Goal: Obtain resource: Obtain resource

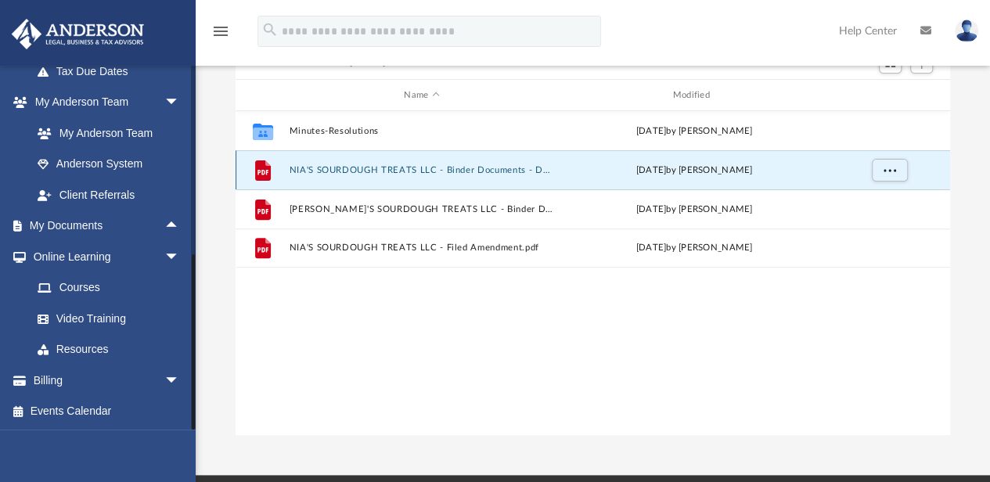
scroll to position [146, 0]
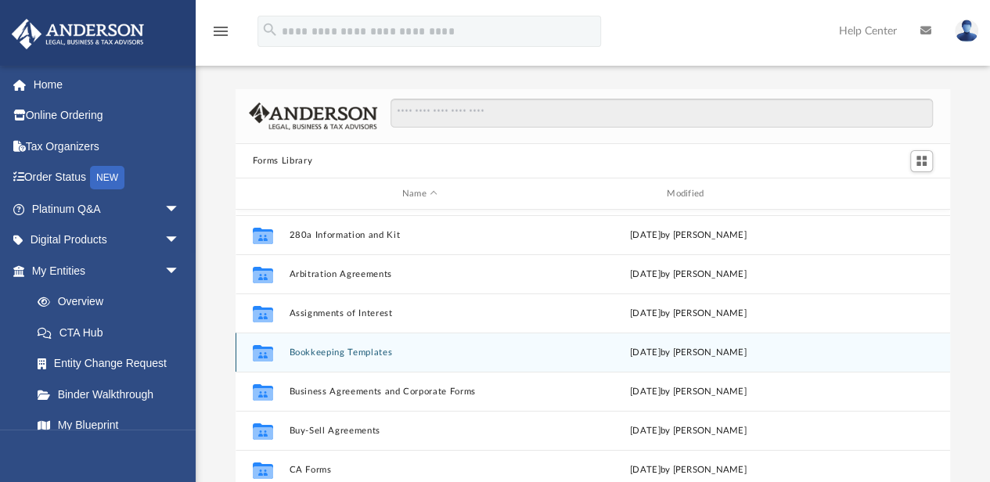
scroll to position [52, 0]
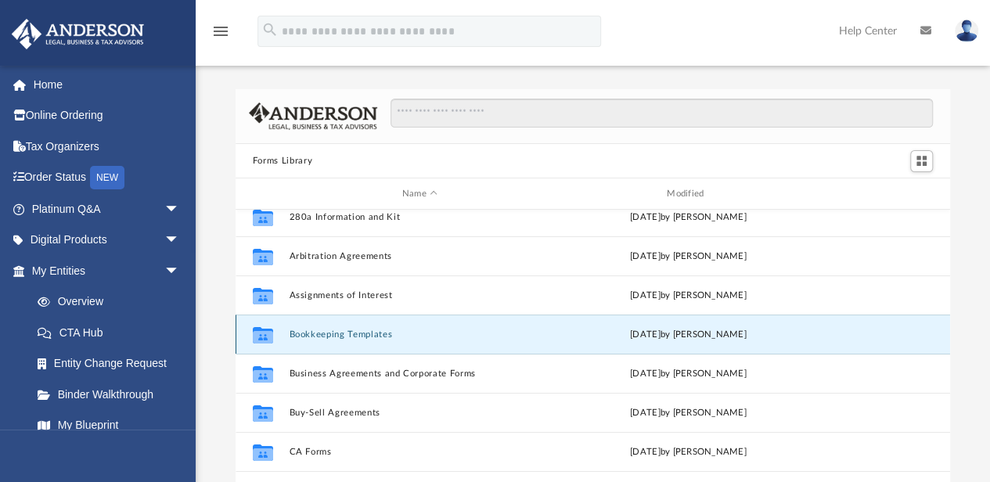
click at [363, 335] on button "Bookkeeping Templates" at bounding box center [419, 334] width 261 height 10
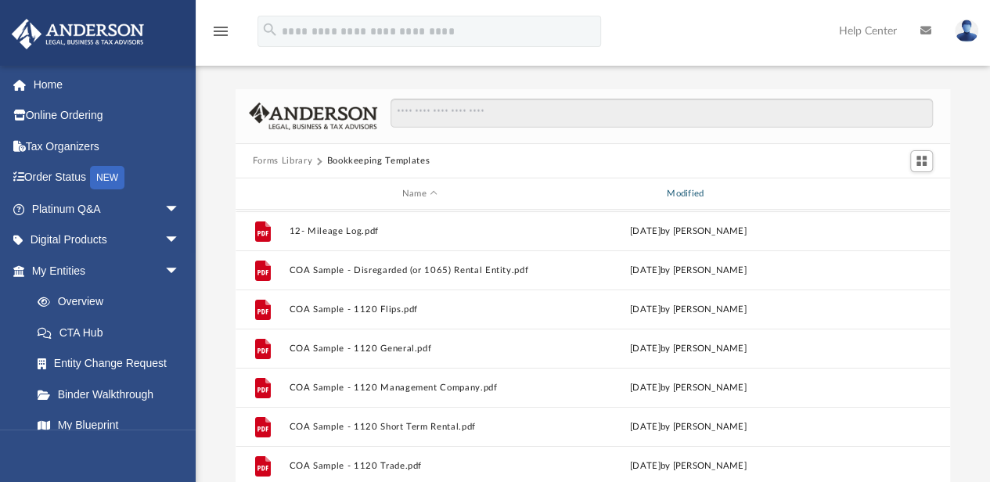
scroll to position [63, 0]
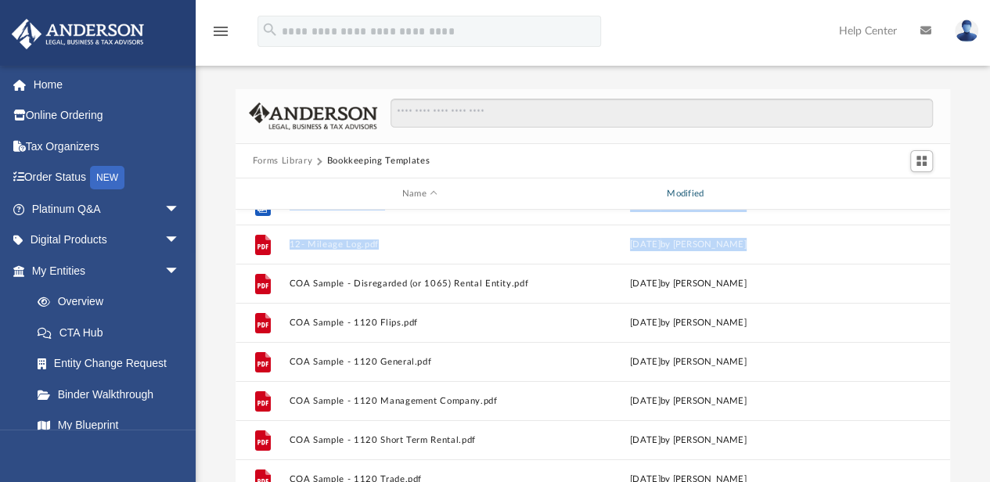
drag, startPoint x: 753, startPoint y: 197, endPoint x: 886, endPoint y: 232, distance: 138.3
click at [235, 232] on div "Name Modified File 11- Expense Reimbursement Report.pdf Tue Nov 15 2022 by Mary…" at bounding box center [235, 356] width 0 height 356
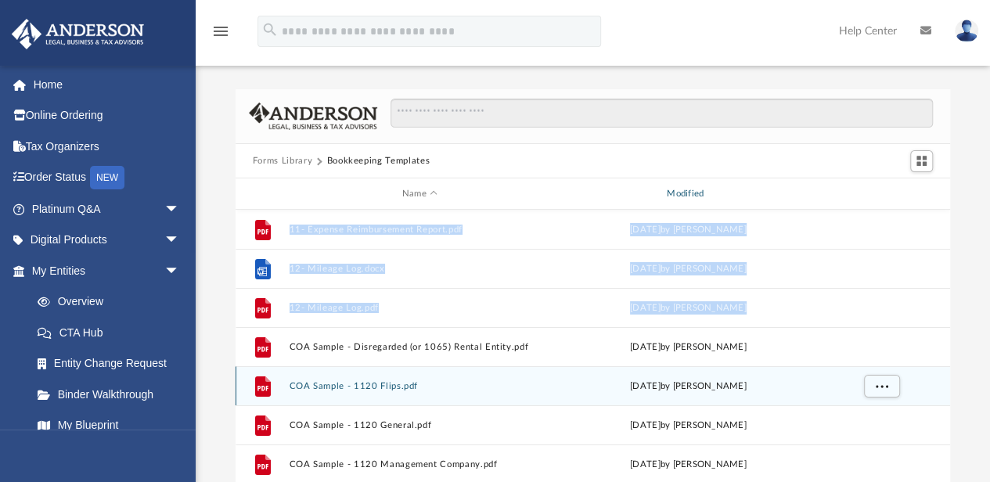
scroll to position [0, 0]
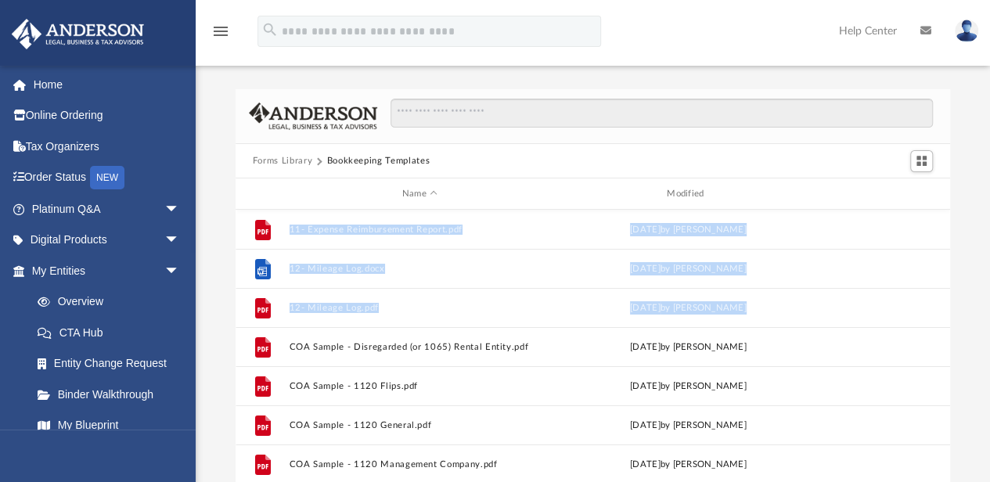
click at [964, 250] on div "Forms Library Bookkeeping Templates Name Modified File 11- Expense Reimbursemen…" at bounding box center [593, 311] width 794 height 445
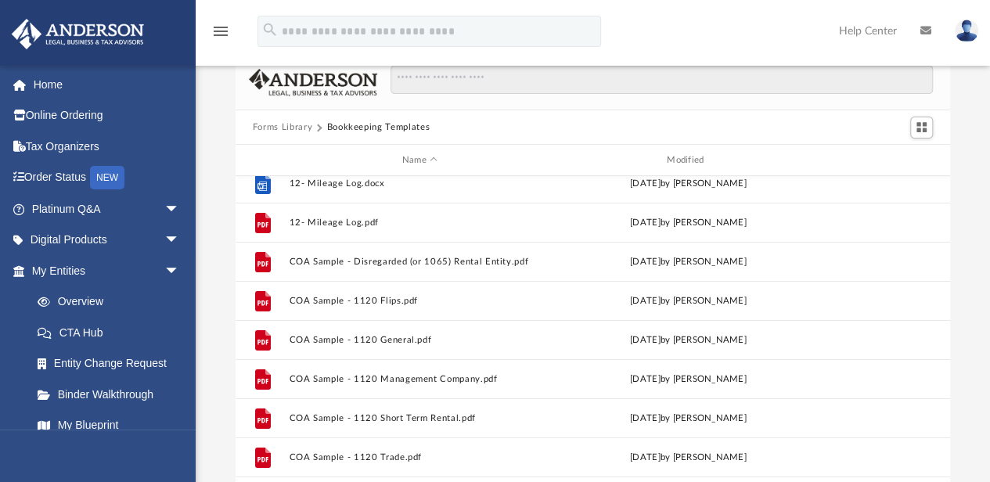
scroll to position [52, 0]
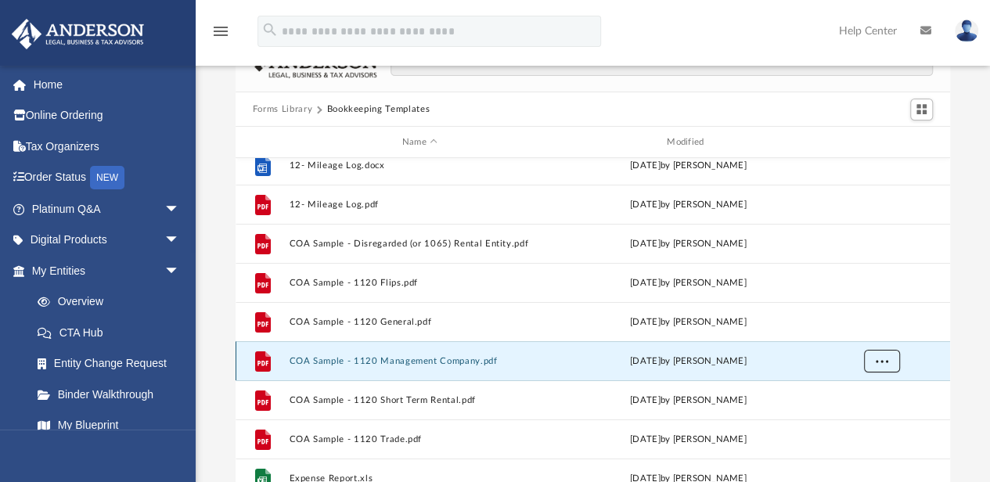
click at [883, 362] on span "More options" at bounding box center [881, 361] width 13 height 9
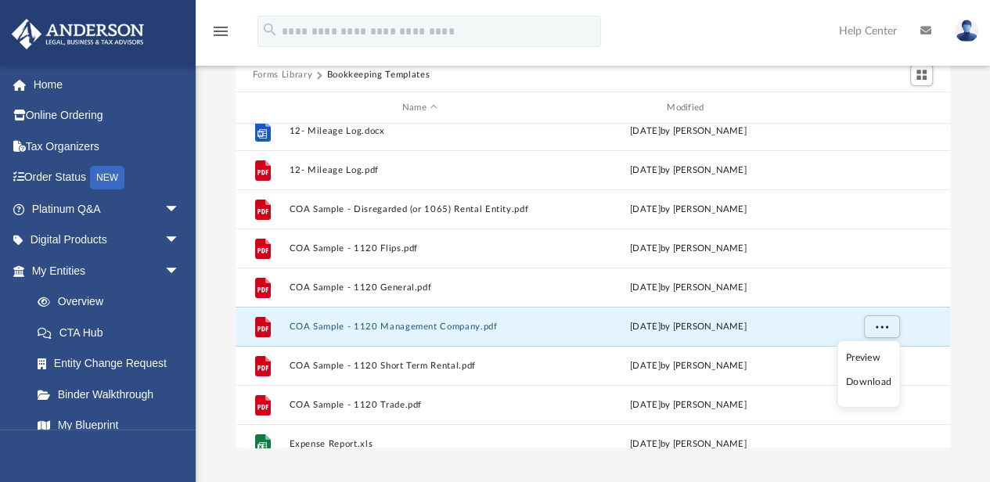
scroll to position [104, 0]
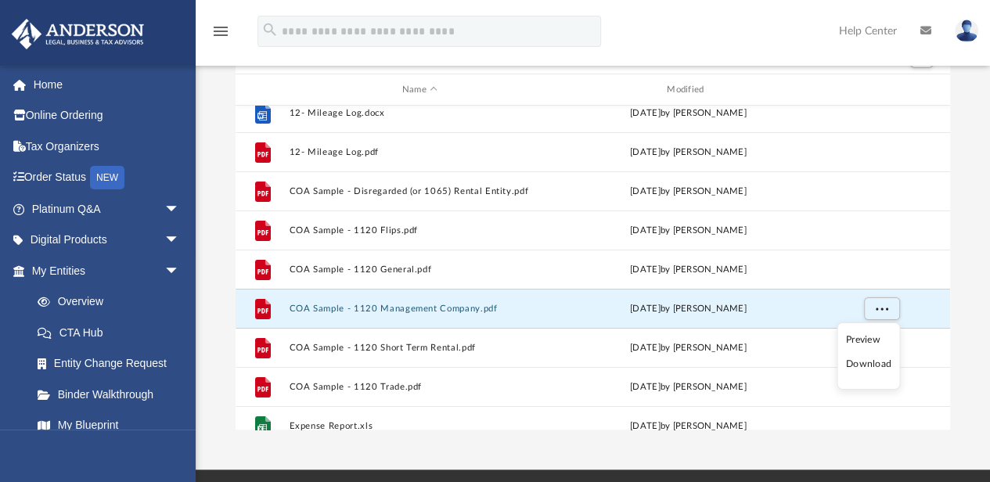
click at [868, 366] on li "Download" at bounding box center [868, 364] width 45 height 16
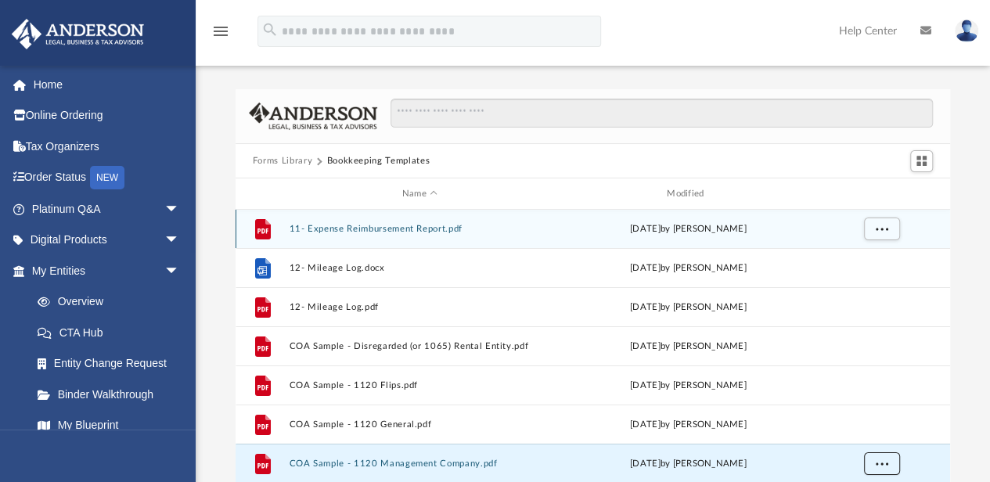
scroll to position [0, 0]
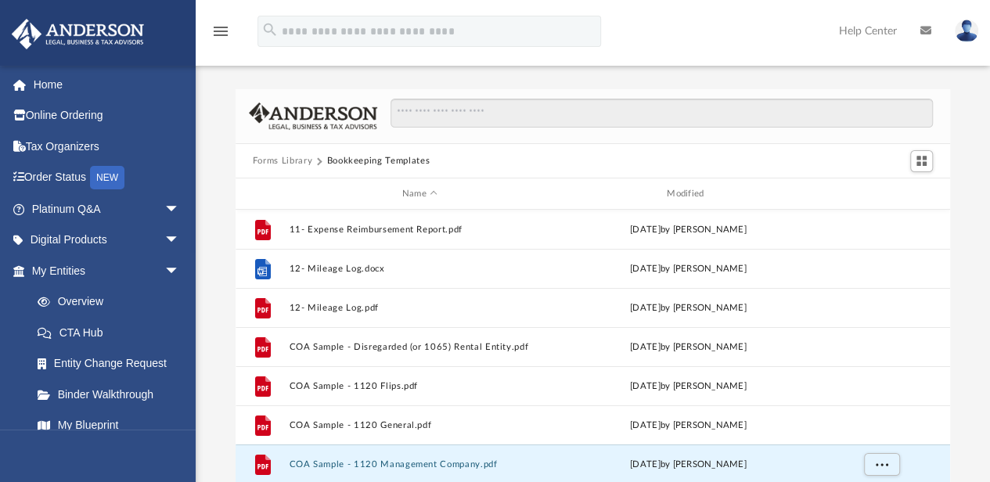
click at [288, 162] on button "Forms Library" at bounding box center [282, 161] width 59 height 14
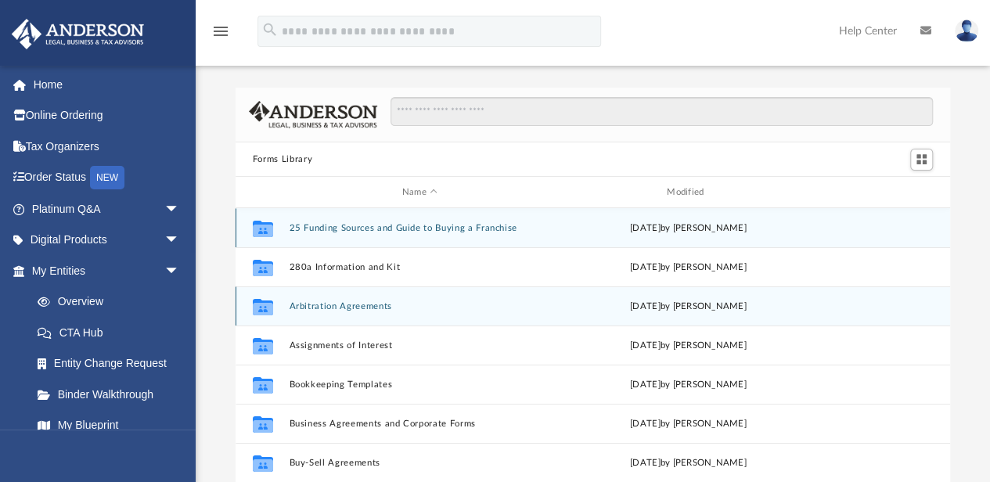
scroll to position [52, 0]
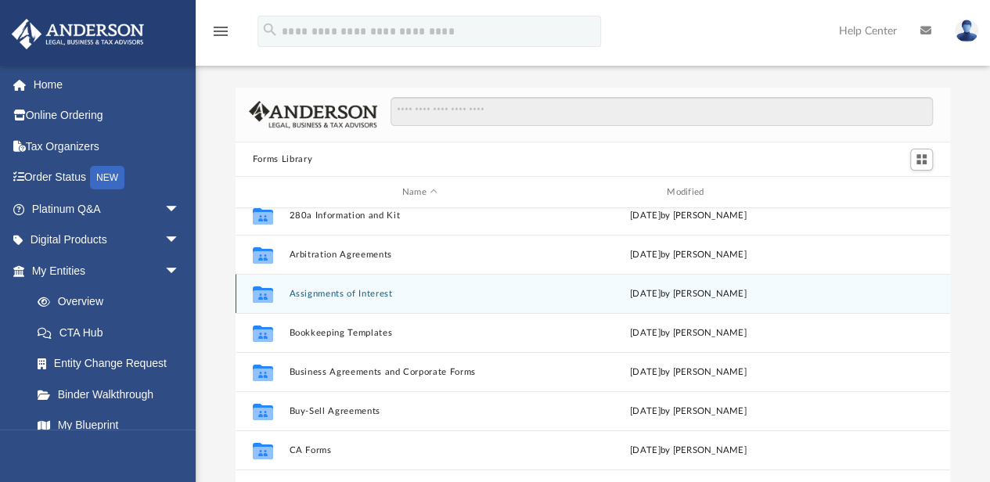
click at [343, 289] on button "Assignments of Interest" at bounding box center [419, 294] width 261 height 10
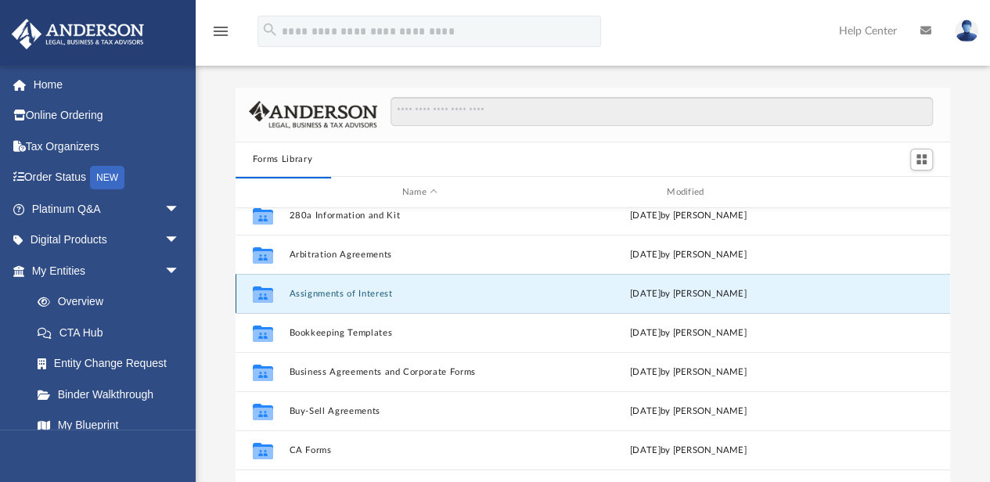
click at [369, 293] on button "Assignments of Interest" at bounding box center [419, 294] width 261 height 10
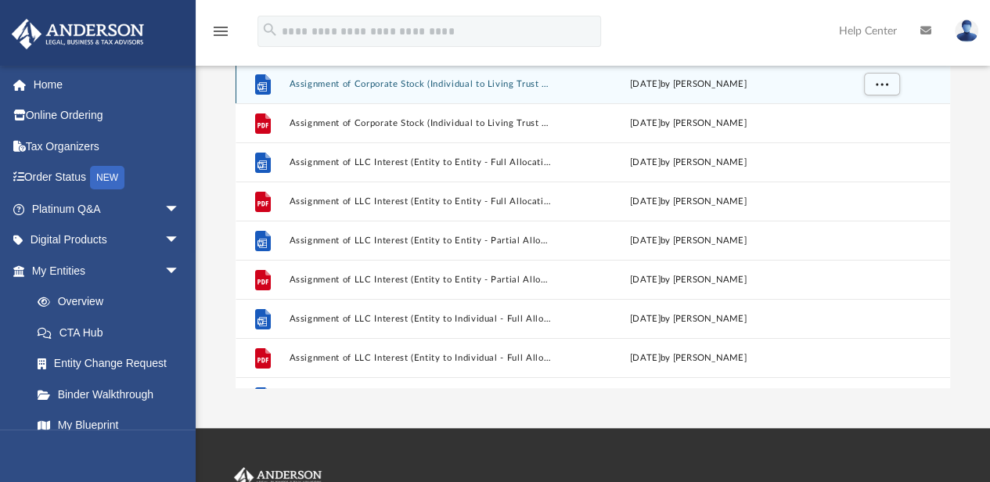
scroll to position [0, 0]
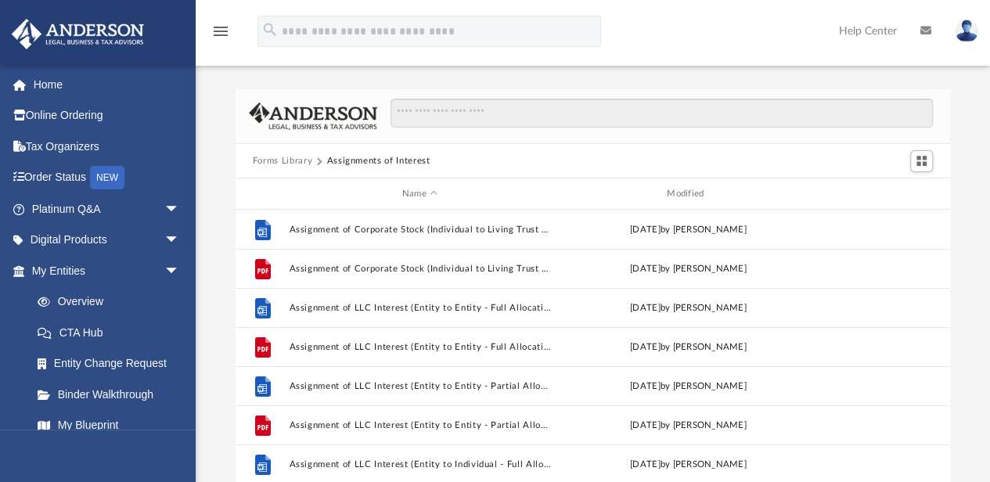
click at [284, 160] on button "Forms Library" at bounding box center [282, 161] width 59 height 14
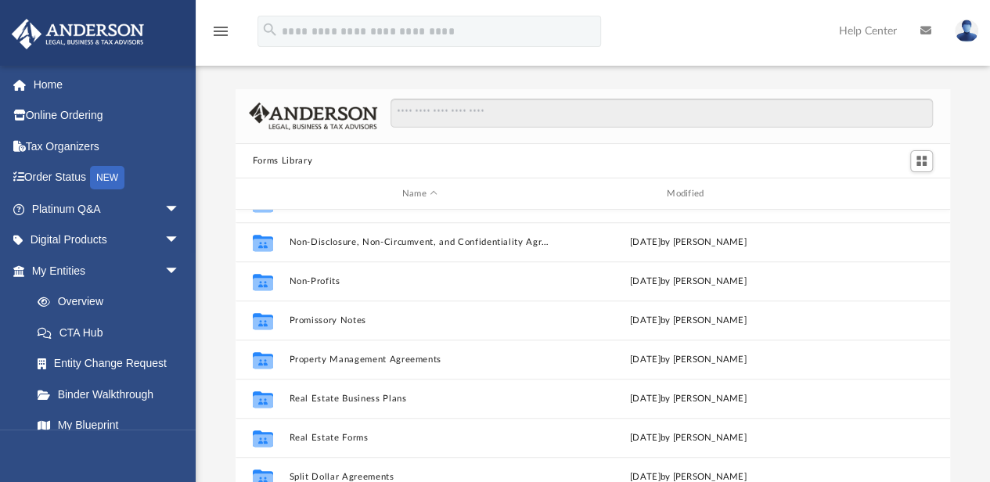
scroll to position [848, 0]
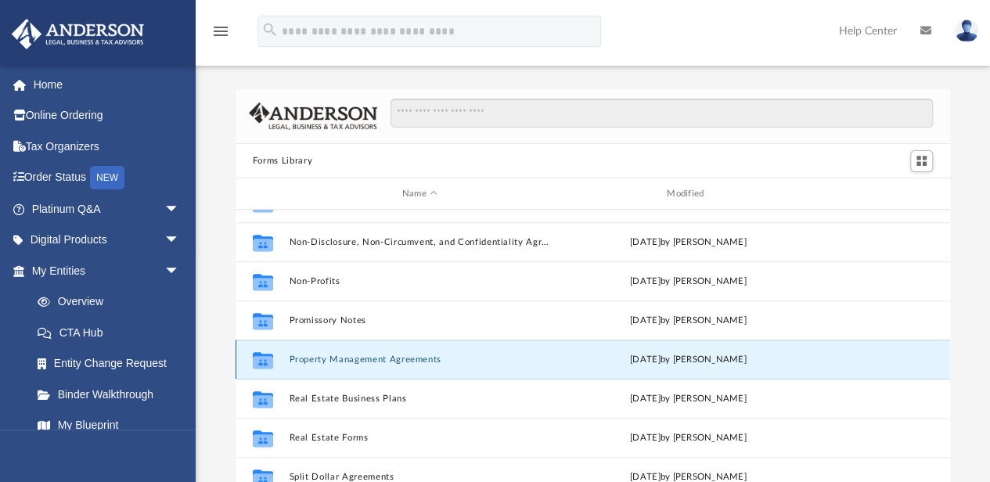
click at [390, 357] on button "Property Management Agreements" at bounding box center [419, 359] width 261 height 10
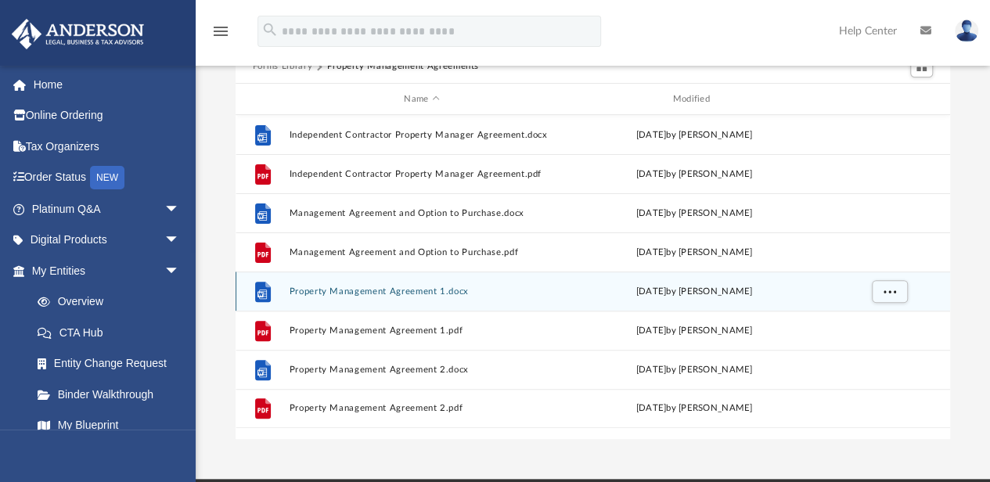
scroll to position [0, 0]
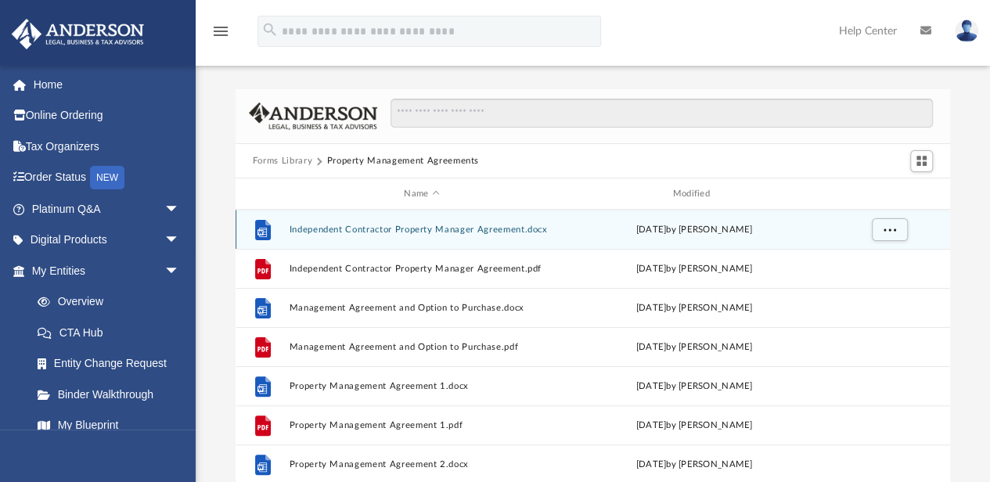
click at [468, 227] on button "Independent Contractor Property Manager Agreement.docx" at bounding box center [421, 230] width 265 height 10
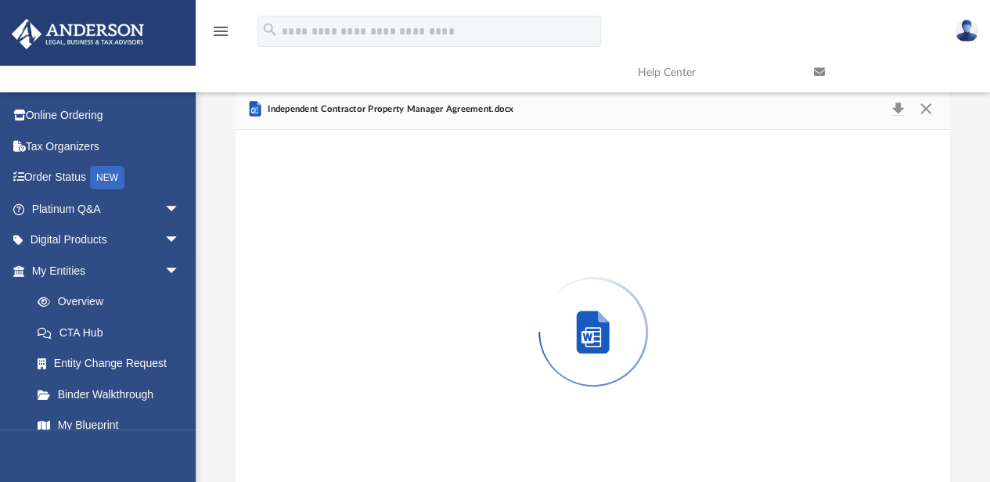
scroll to position [52, 0]
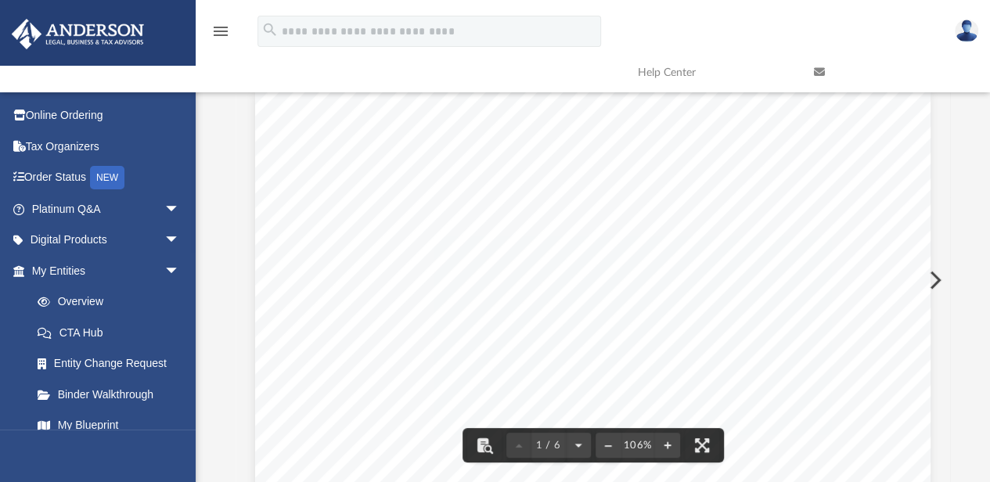
click at [359, 244] on span "____________________ (hereinafter "Employer"), and ____________________, an ind…" at bounding box center [561, 240] width 452 height 12
click at [351, 236] on span "____________________ (hereinafter "Employer"), and ____________________, an ind…" at bounding box center [561, 240] width 452 height 12
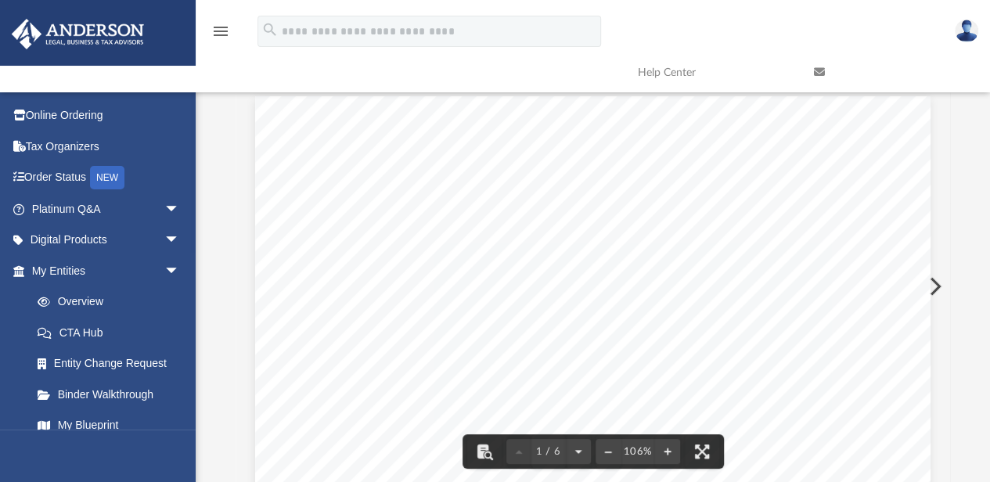
scroll to position [0, 0]
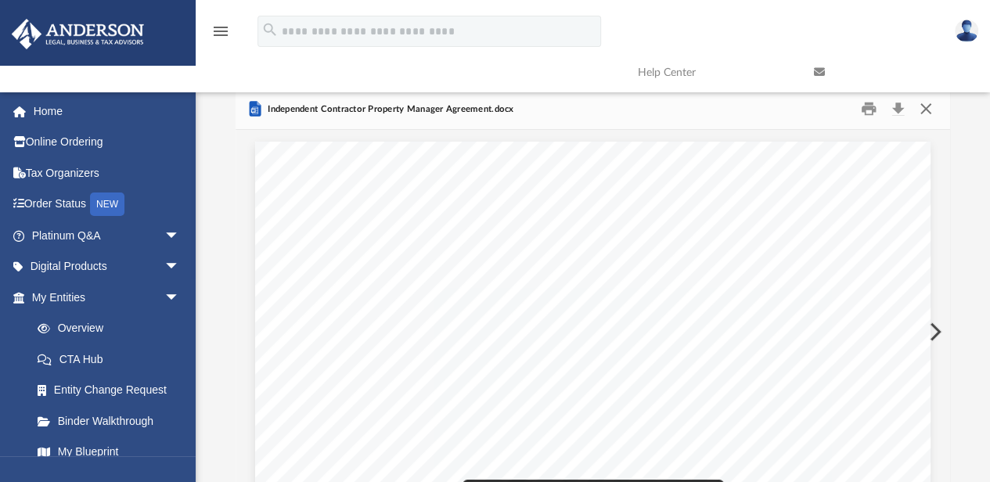
click at [931, 112] on button "Close" at bounding box center [925, 109] width 28 height 24
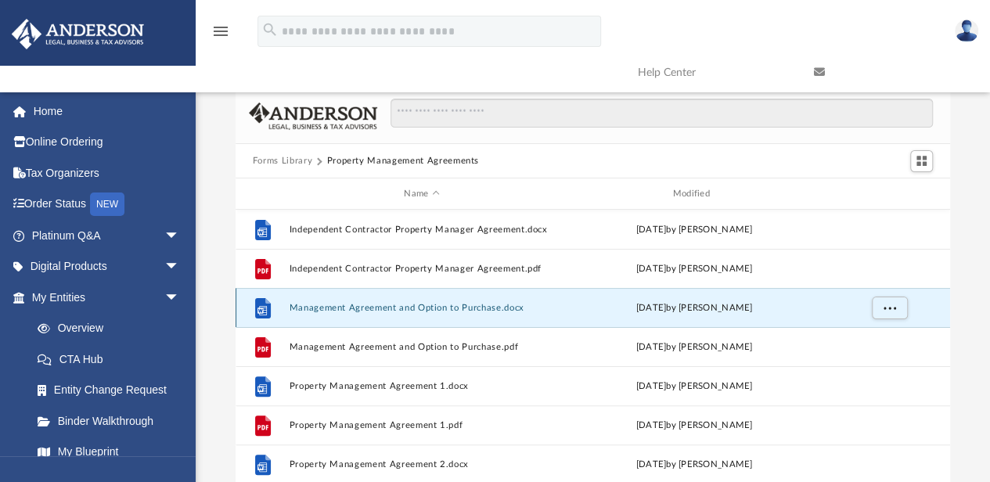
click at [429, 311] on button "Management Agreement and Option to Purchase.docx" at bounding box center [421, 308] width 265 height 10
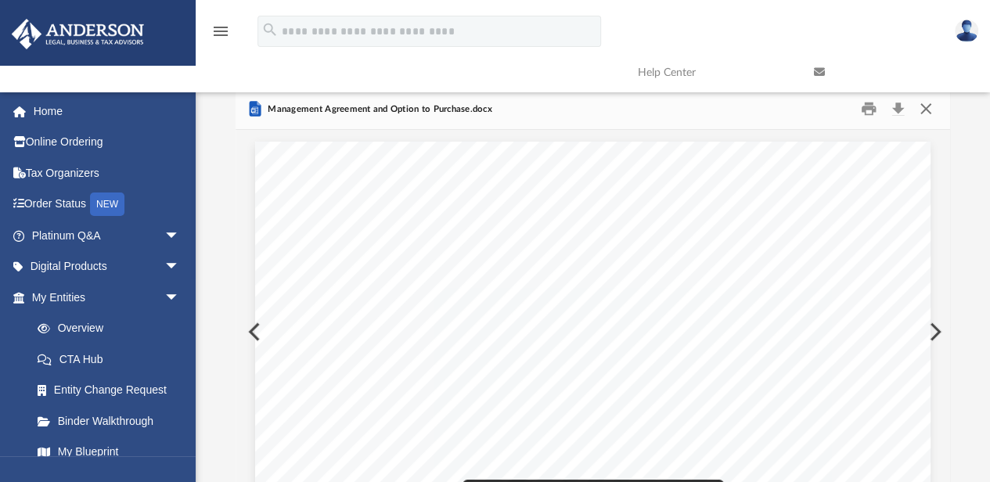
click at [923, 106] on button "Close" at bounding box center [925, 109] width 28 height 24
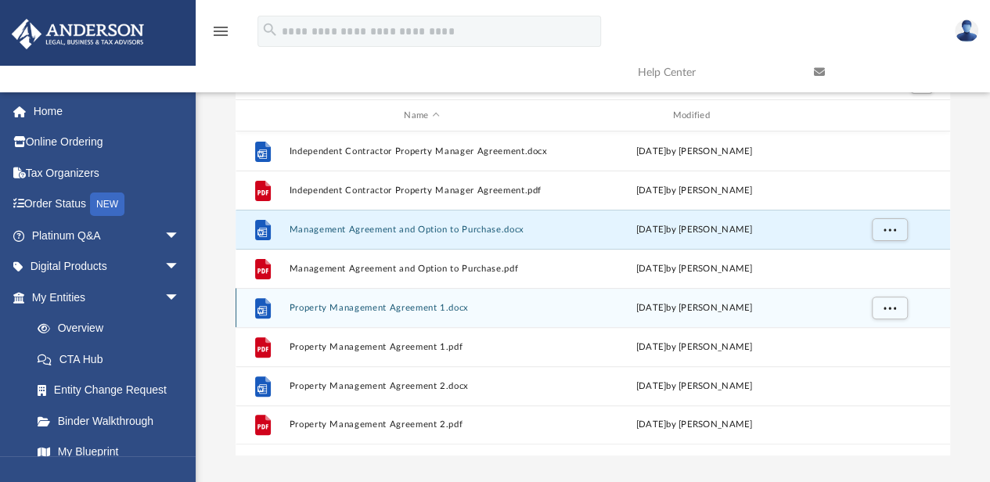
scroll to position [104, 0]
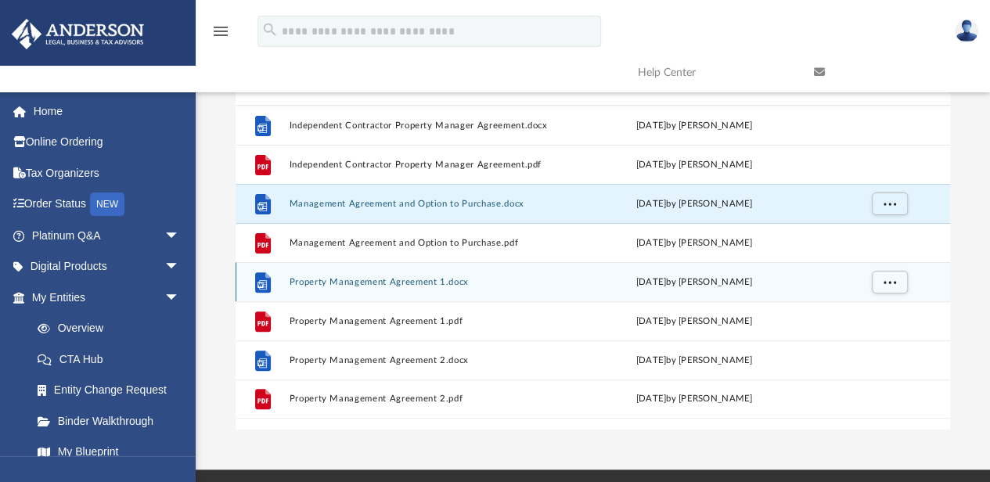
click at [402, 278] on button "Property Management Agreement 1.docx" at bounding box center [421, 282] width 265 height 10
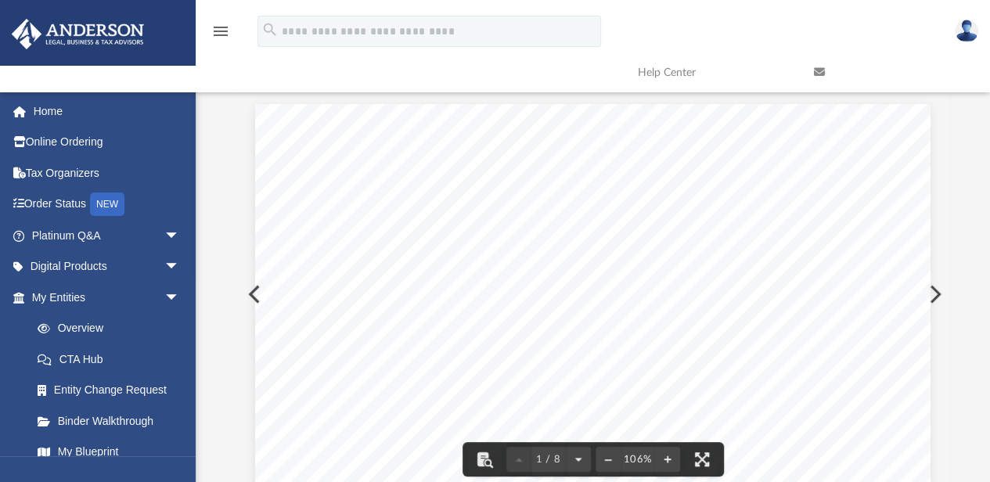
scroll to position [0, 0]
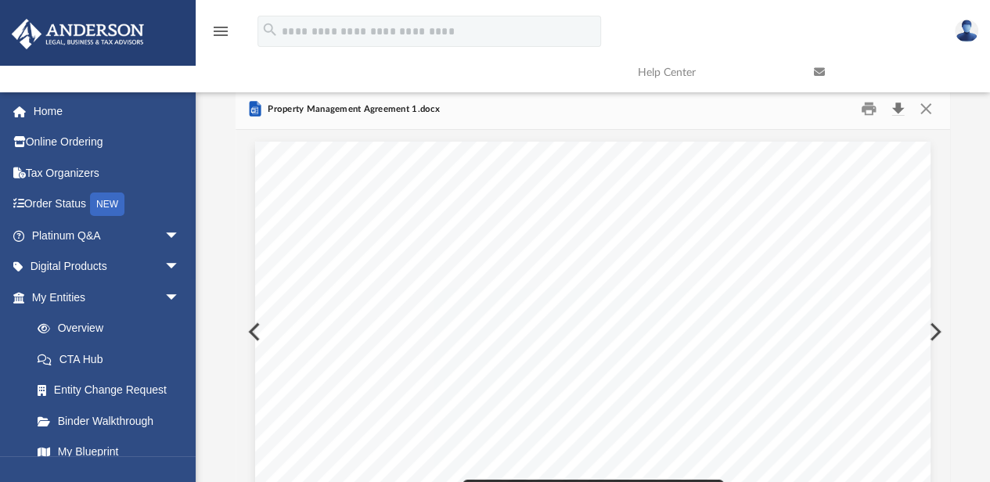
click at [901, 110] on button "Download" at bounding box center [897, 109] width 28 height 24
click at [922, 105] on button "Close" at bounding box center [925, 109] width 28 height 24
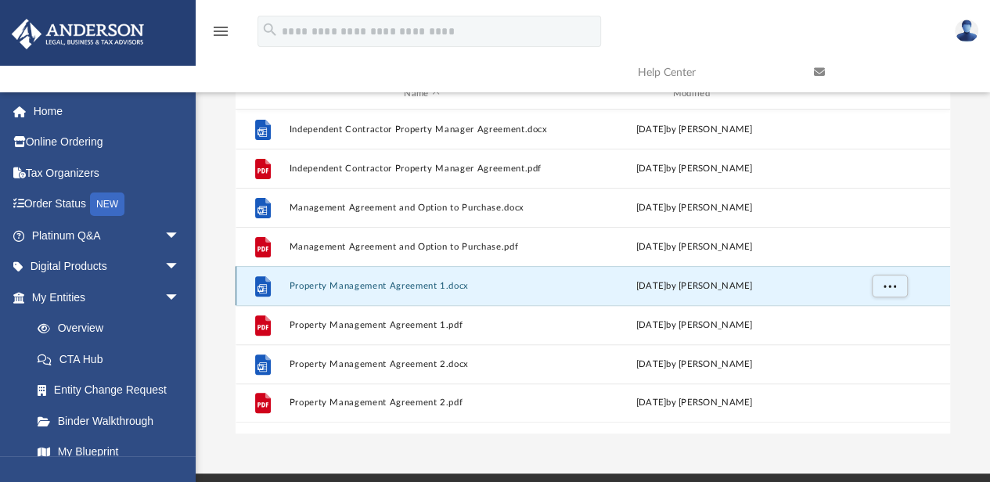
scroll to position [104, 0]
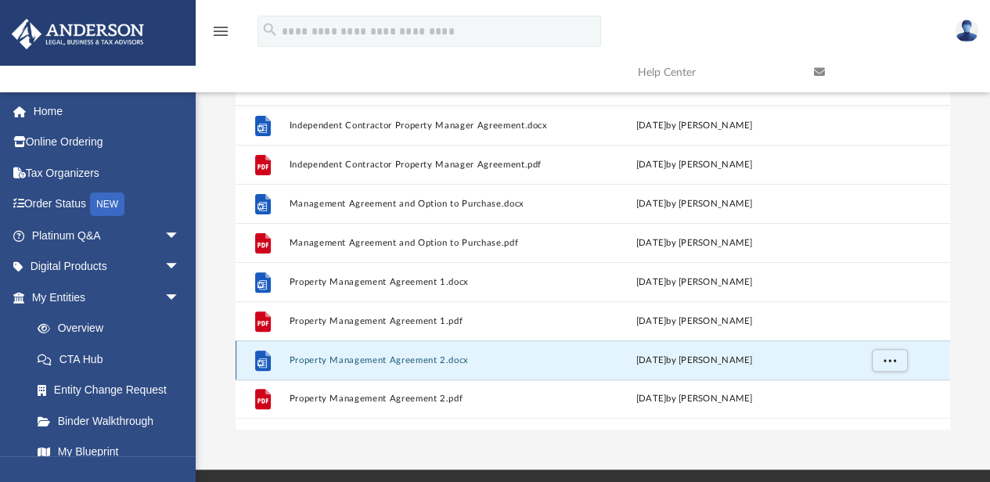
click at [391, 361] on button "Property Management Agreement 2.docx" at bounding box center [421, 360] width 265 height 10
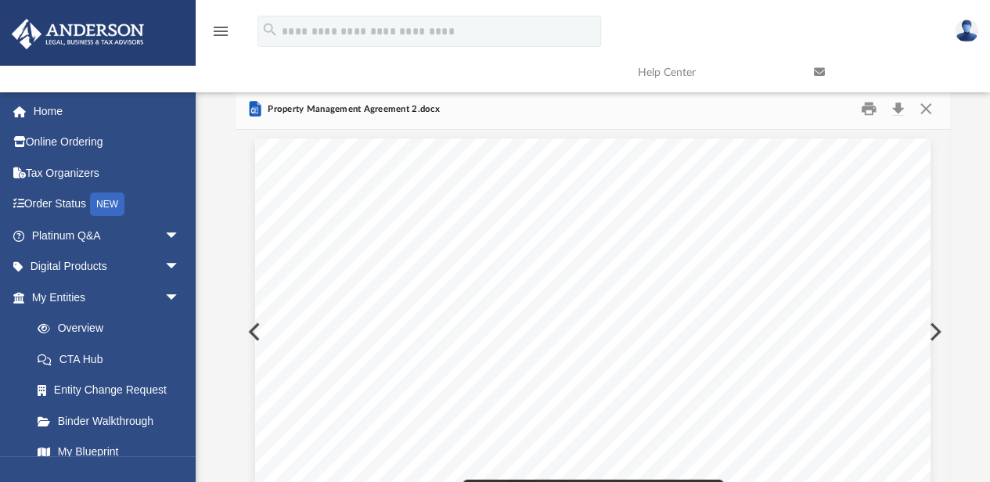
scroll to position [0, 0]
click at [896, 111] on button "Download" at bounding box center [897, 109] width 28 height 24
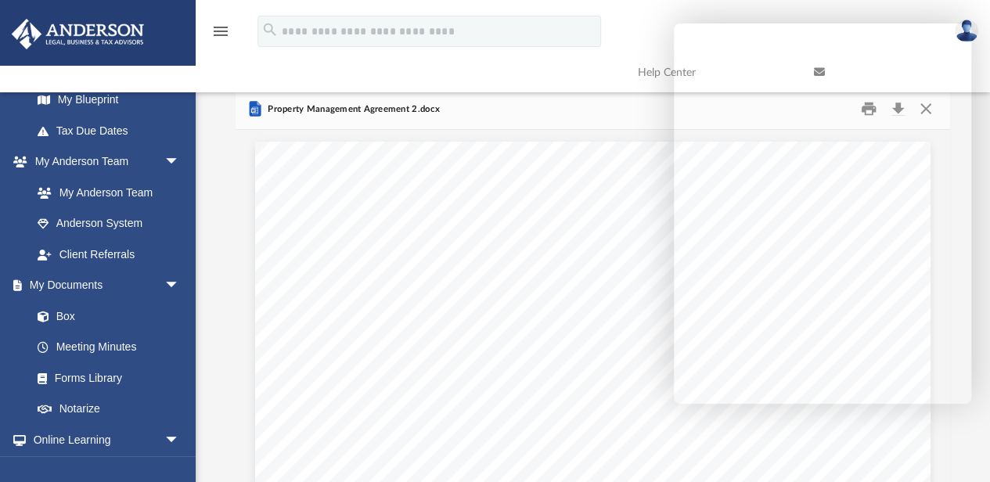
scroll to position [104, 0]
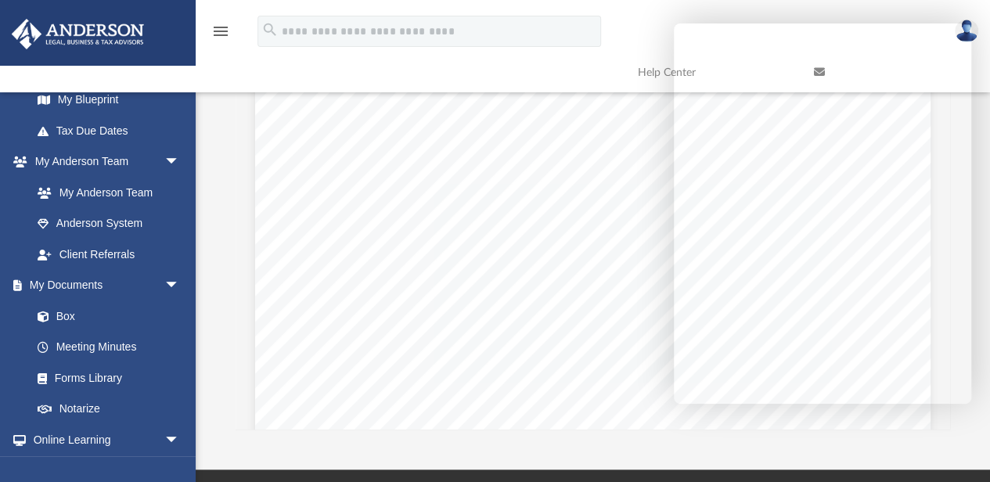
click at [554, 250] on div "PROPERTY MANAGEMENT AGREEMENT THIS AGREEMENT is made by and between (hereinafte…" at bounding box center [592, 475] width 675 height 874
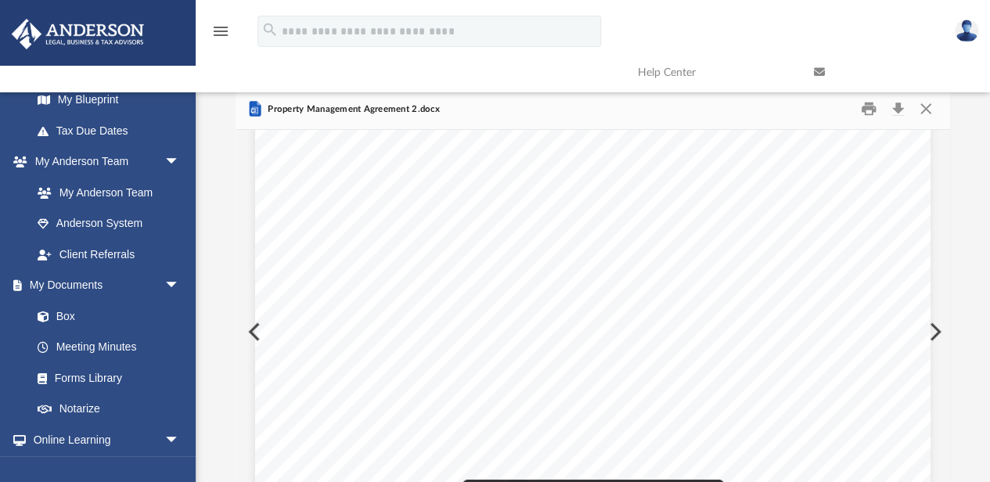
click at [635, 277] on div "PROPERTY MANAGEMENT AGREEMENT THIS AGREEMENT is made by and between (hereinafte…" at bounding box center [592, 475] width 675 height 874
